Goal: Information Seeking & Learning: Learn about a topic

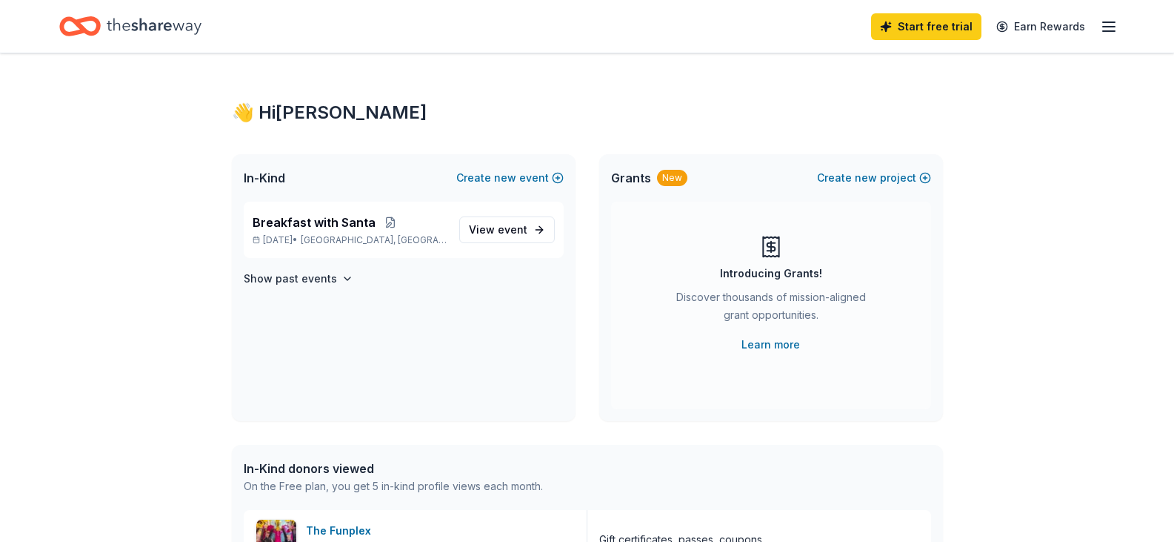
drag, startPoint x: 0, startPoint y: 0, endPoint x: 256, endPoint y: 53, distance: 261.1
click at [505, 225] on span "event" at bounding box center [513, 229] width 30 height 13
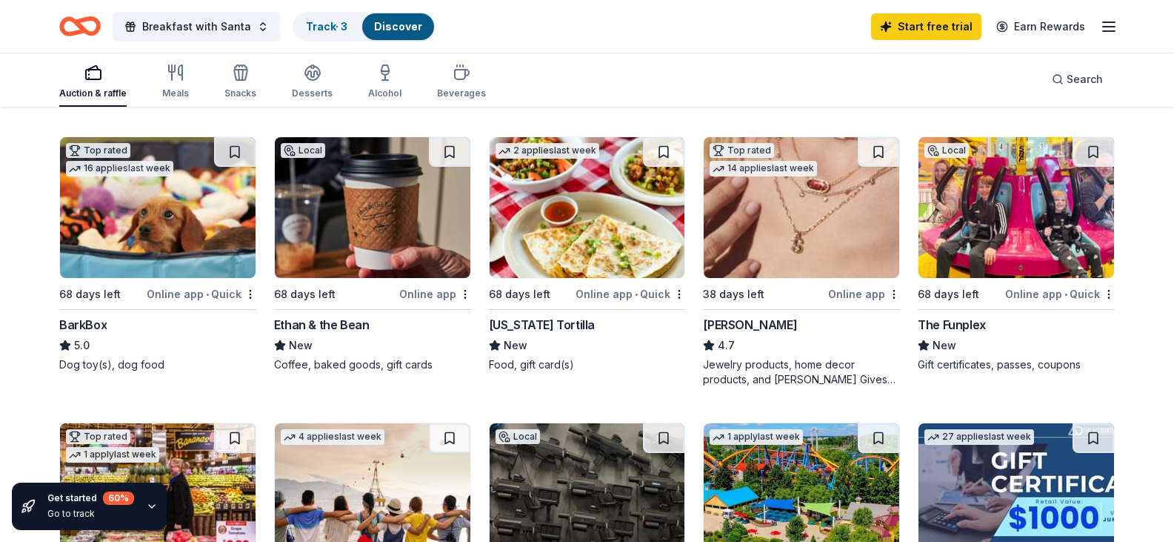
scroll to position [426, 0]
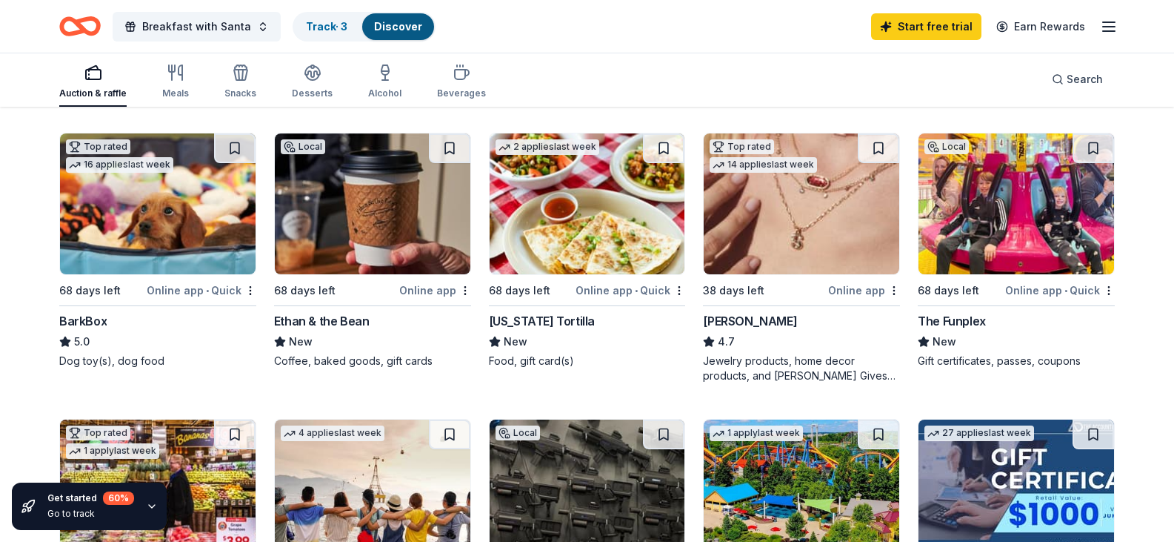
click at [92, 274] on img at bounding box center [158, 203] width 196 height 141
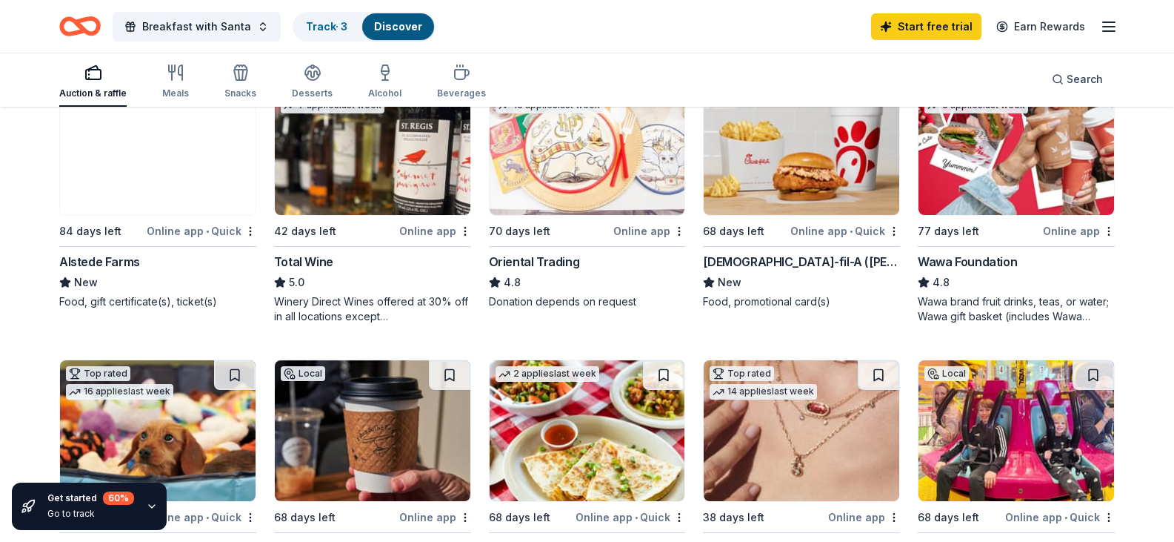
scroll to position [56, 0]
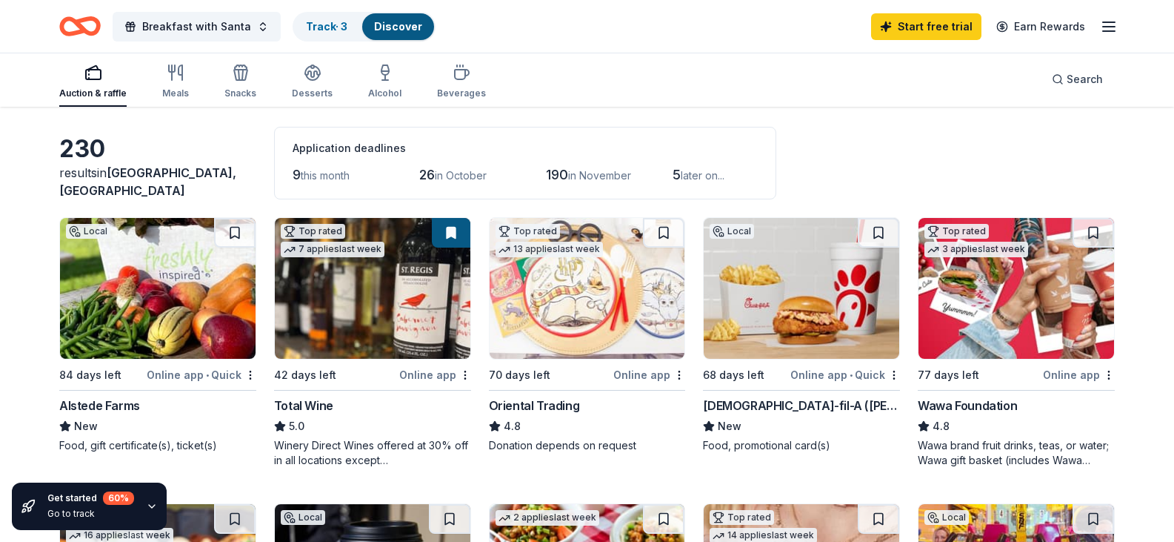
click at [566, 310] on img at bounding box center [588, 288] width 196 height 141
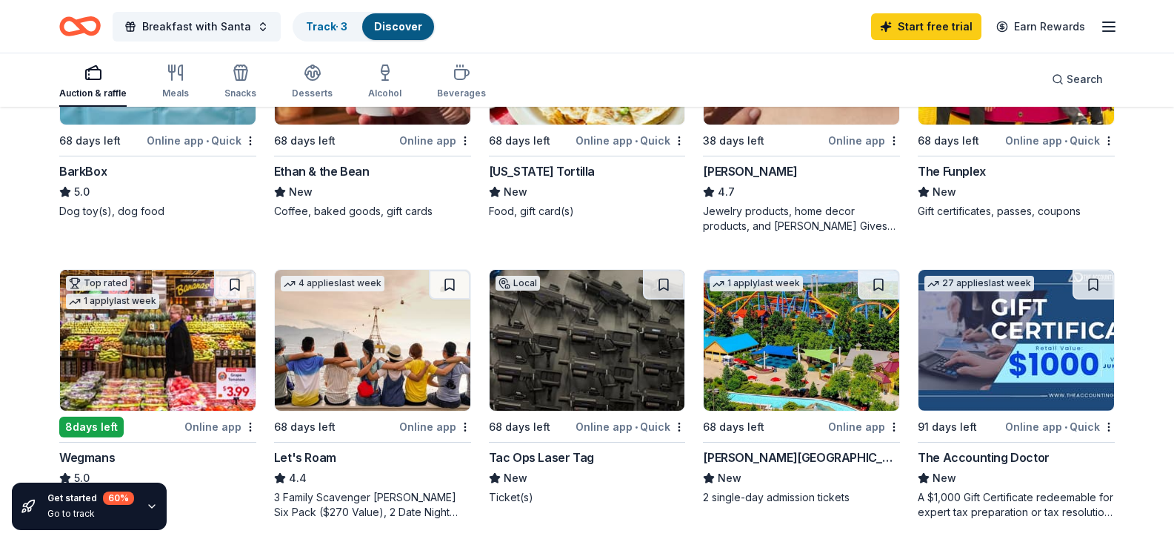
scroll to position [574, 0]
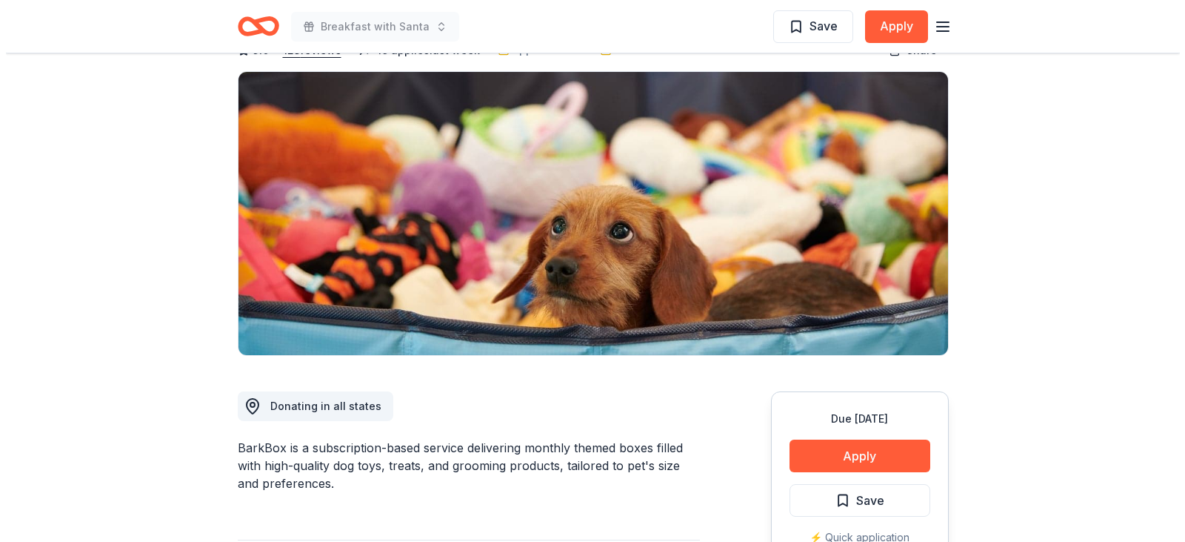
scroll to position [296, 0]
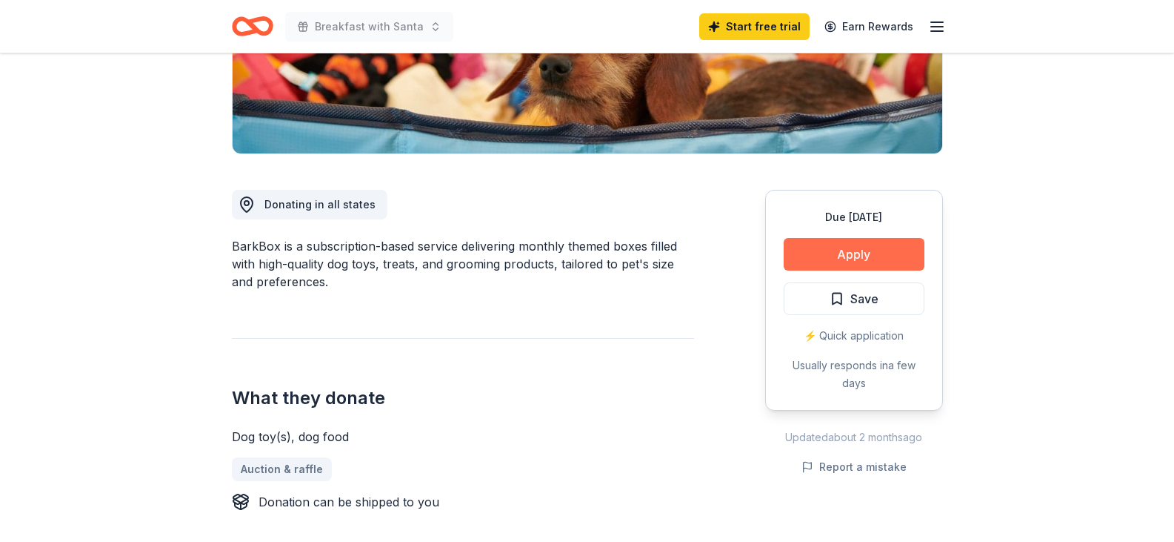
click at [840, 251] on button "Apply" at bounding box center [854, 254] width 141 height 33
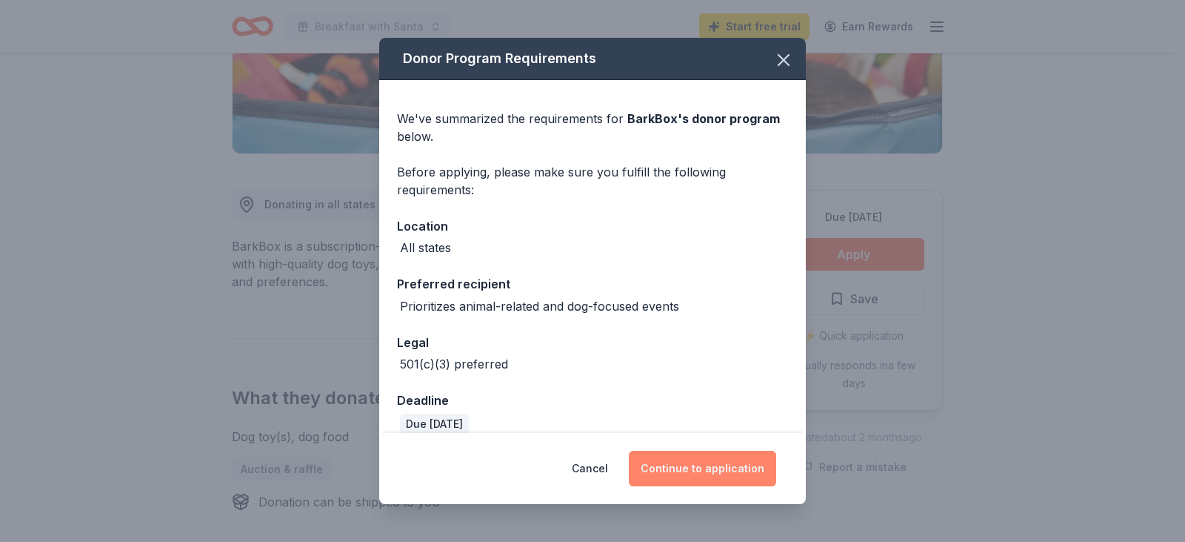
click at [701, 483] on button "Continue to application" at bounding box center [702, 468] width 147 height 36
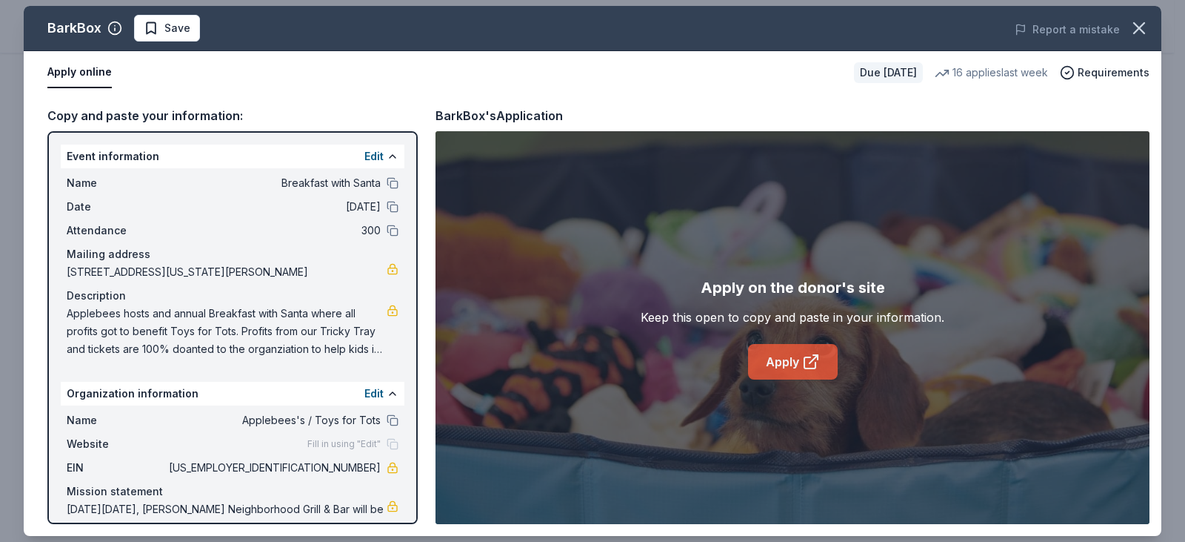
click at [808, 367] on icon at bounding box center [811, 362] width 18 height 18
click at [819, 359] on icon at bounding box center [811, 362] width 18 height 18
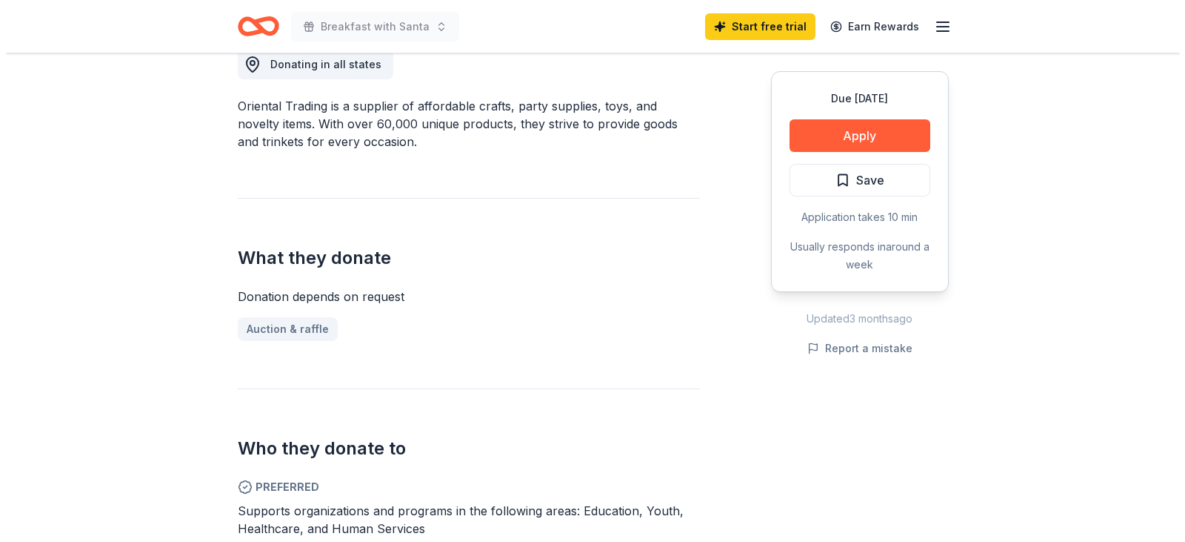
scroll to position [444, 0]
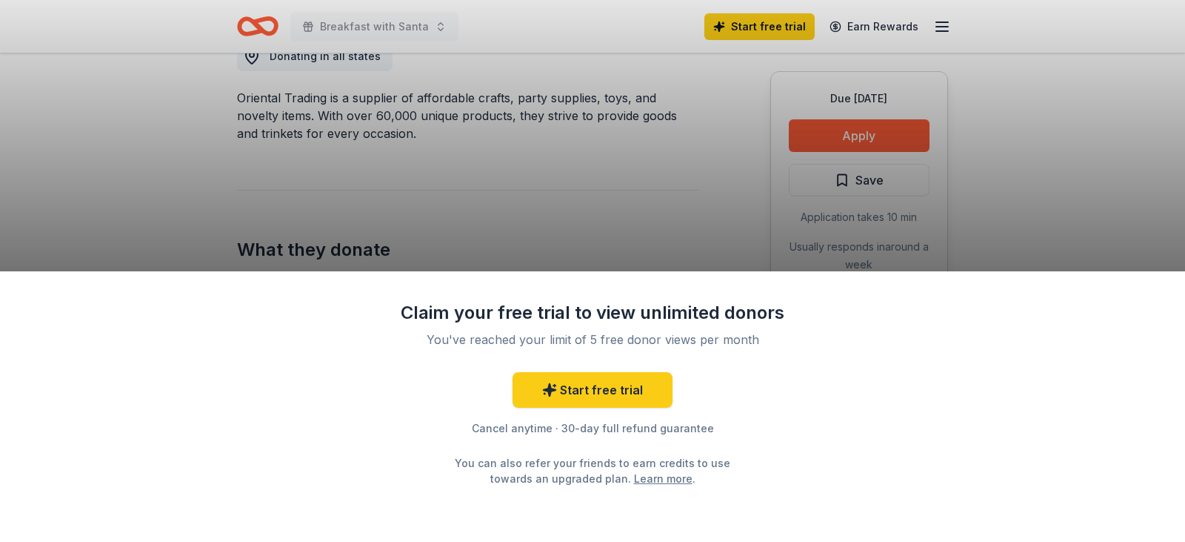
click at [867, 124] on div "Claim your free trial to view unlimited donors You've reached your limit of 5 f…" at bounding box center [592, 271] width 1185 height 542
click at [645, 230] on div "Claim your free trial to view unlimited donors You've reached your limit of 5 f…" at bounding box center [592, 271] width 1185 height 542
drag, startPoint x: 641, startPoint y: 488, endPoint x: 677, endPoint y: 488, distance: 36.3
click at [641, 488] on div "Claim your free trial to view unlimited donors You've reached your limit of 5 f…" at bounding box center [592, 406] width 1185 height 271
click at [481, 14] on div "Claim your free trial to view unlimited donors You've reached your limit of 5 f…" at bounding box center [592, 271] width 1185 height 542
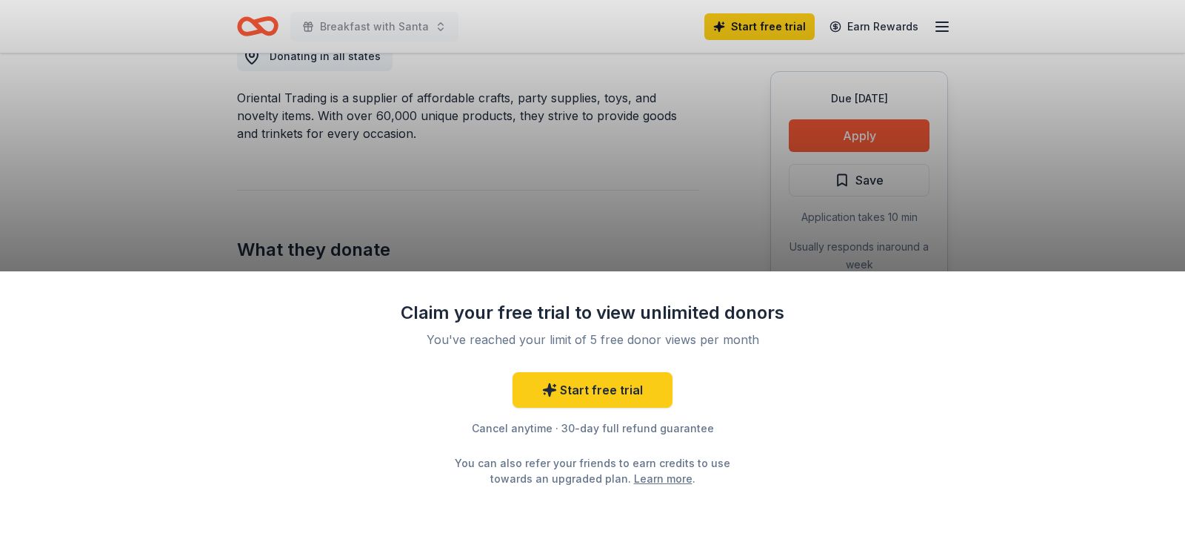
click at [850, 98] on div "Claim your free trial to view unlimited donors You've reached your limit of 5 f…" at bounding box center [592, 271] width 1185 height 542
click at [642, 482] on link "Learn more" at bounding box center [663, 478] width 59 height 16
click at [1002, 204] on div "Claim your free trial to view unlimited donors You've reached your limit of 5 f…" at bounding box center [592, 271] width 1185 height 542
click at [634, 484] on link "Learn more" at bounding box center [663, 478] width 59 height 16
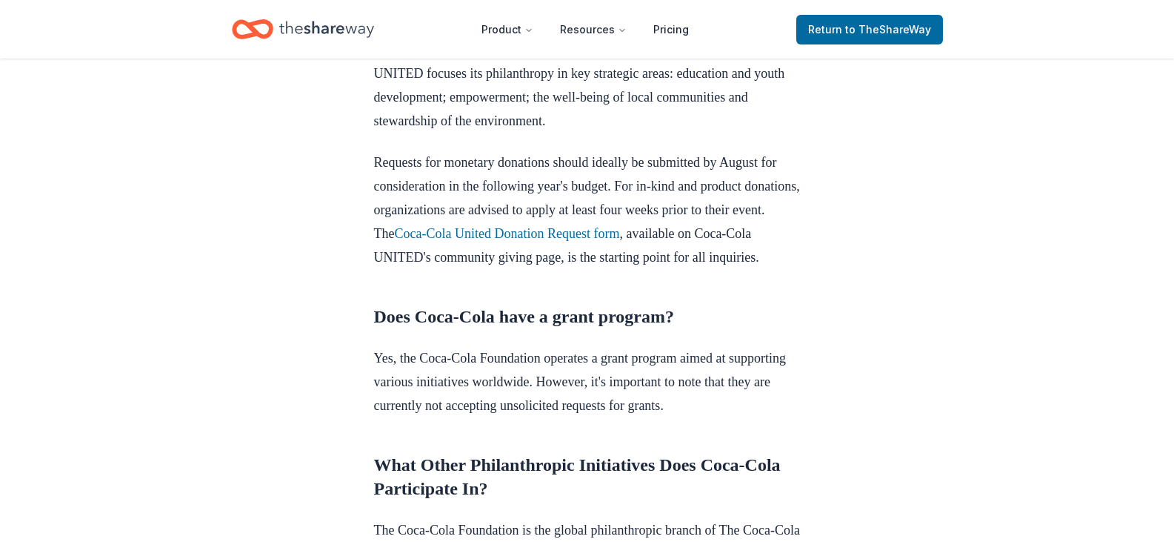
scroll to position [1111, 0]
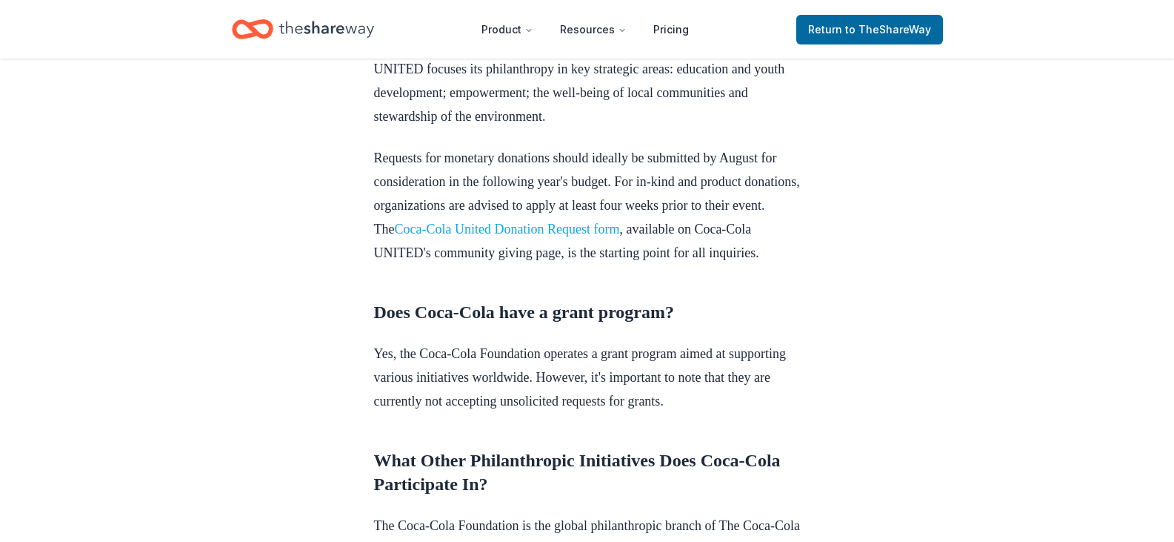
click at [587, 236] on link "Coca-Cola United Donation Request form" at bounding box center [506, 228] width 225 height 15
click at [607, 236] on link "Coca-Cola United Donation Request form" at bounding box center [506, 228] width 225 height 15
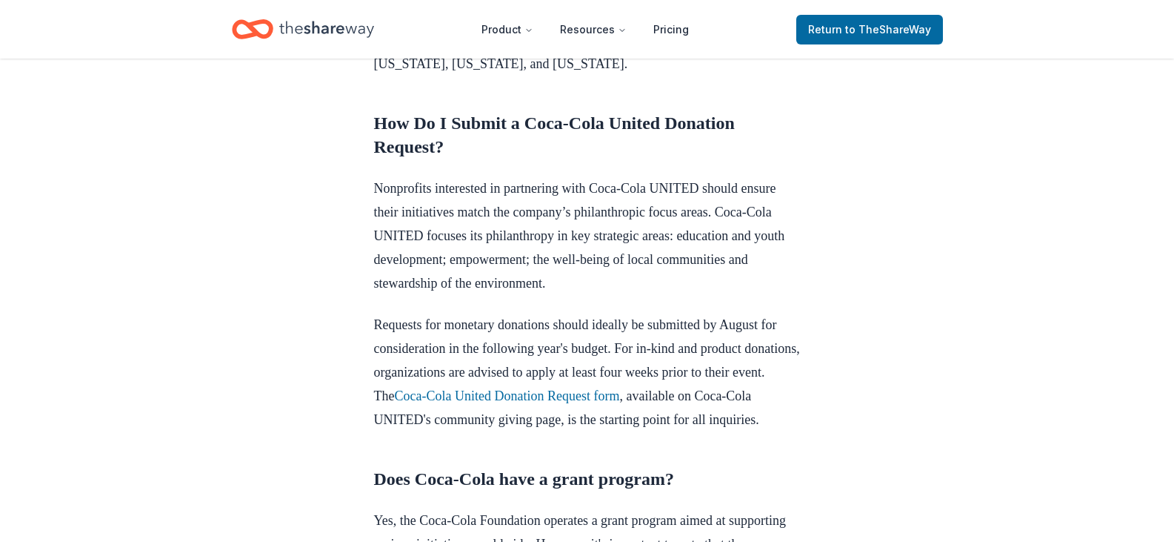
scroll to position [963, 0]
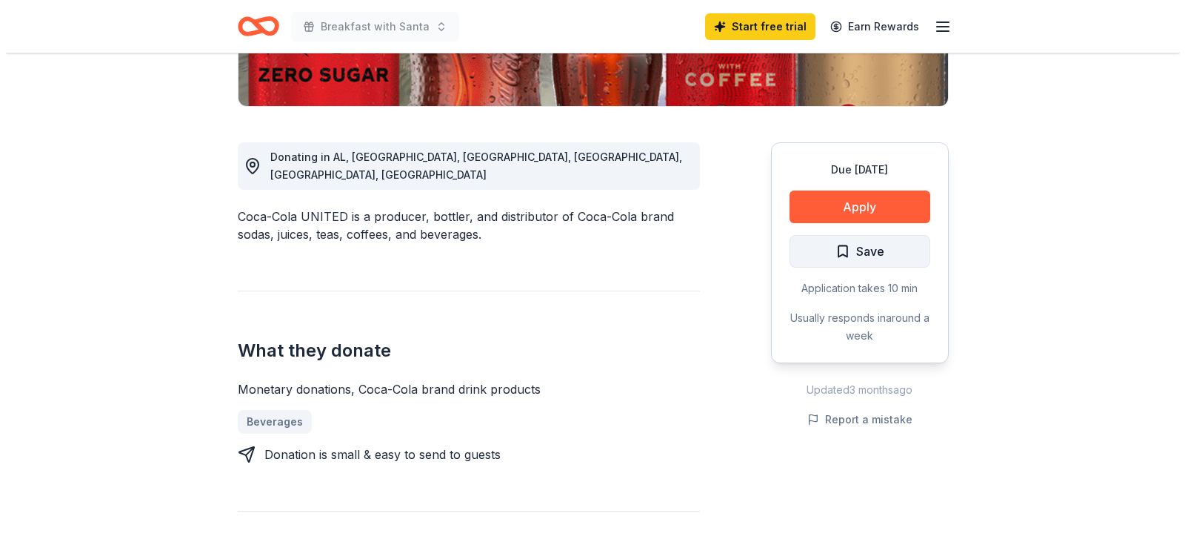
scroll to position [370, 0]
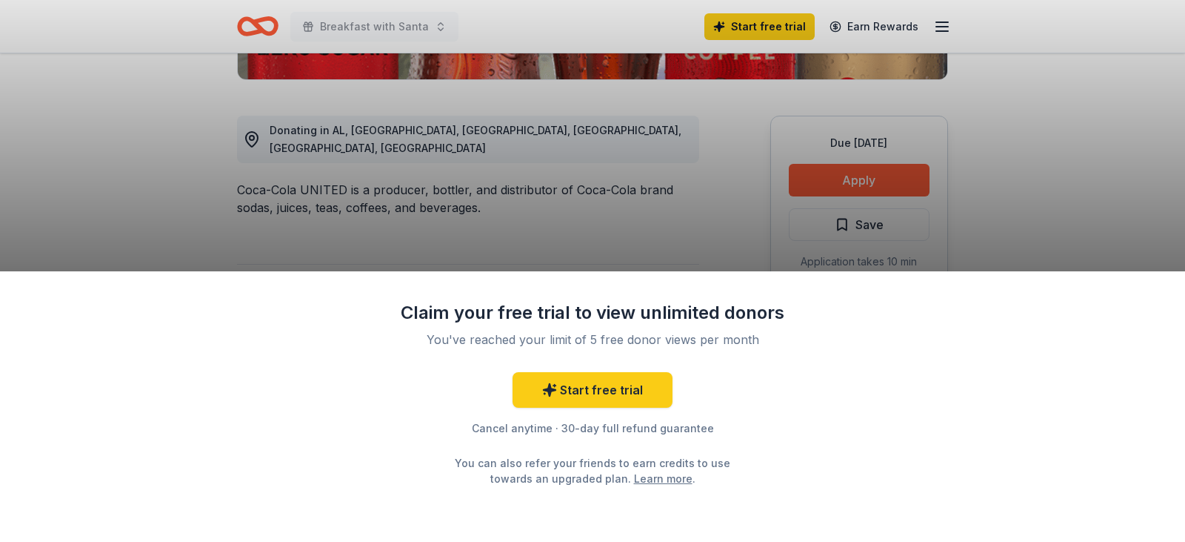
click at [856, 169] on div "Claim your free trial to view unlimited donors You've reached your limit of 5 f…" at bounding box center [592, 271] width 1185 height 542
drag, startPoint x: 855, startPoint y: 206, endPoint x: 863, endPoint y: 177, distance: 30.0
click at [856, 200] on div "Claim your free trial to view unlimited donors You've reached your limit of 5 f…" at bounding box center [592, 271] width 1185 height 542
click at [864, 177] on div "Claim your free trial to view unlimited donors You've reached your limit of 5 f…" at bounding box center [592, 271] width 1185 height 542
click at [863, 177] on div "Claim your free trial to view unlimited donors You've reached your limit of 5 f…" at bounding box center [592, 271] width 1185 height 542
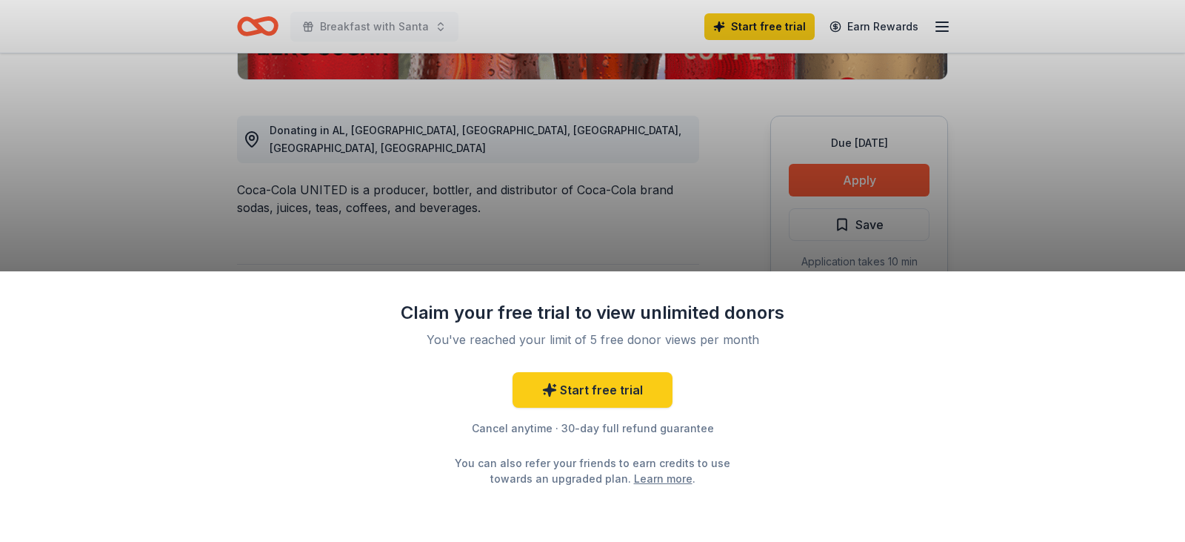
click at [642, 474] on link "Learn more" at bounding box center [663, 478] width 59 height 16
